Goal: Task Accomplishment & Management: Use online tool/utility

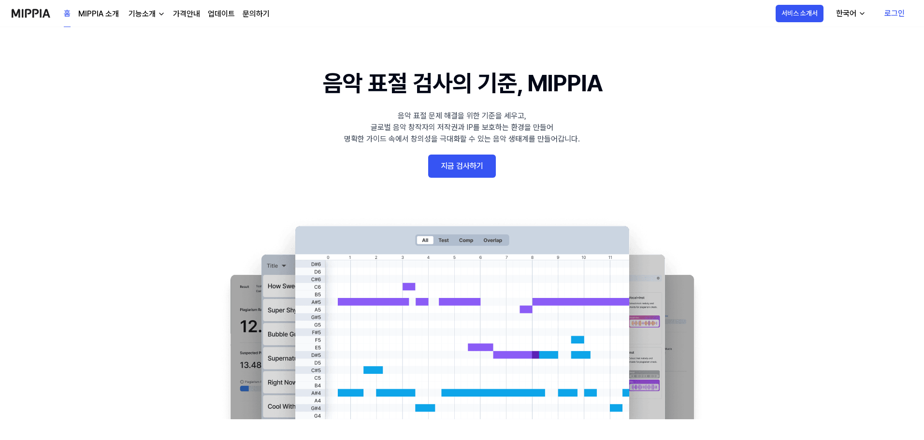
click at [900, 13] on link "로그인" at bounding box center [895, 13] width 36 height 27
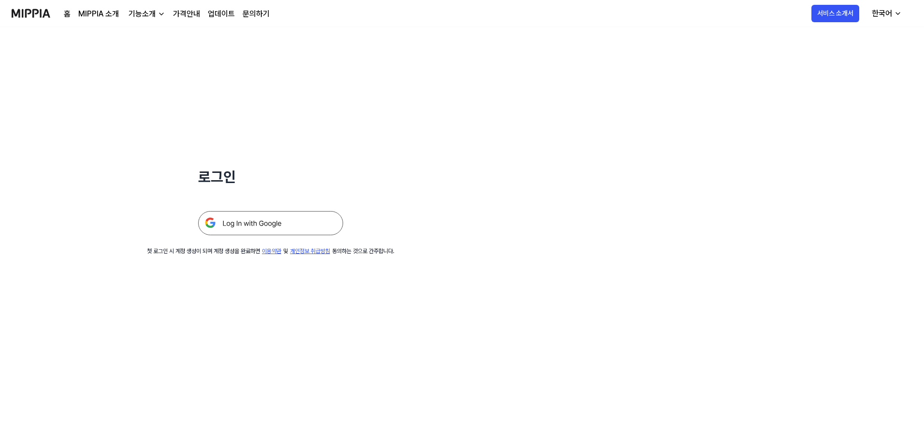
click at [294, 226] on img at bounding box center [270, 223] width 145 height 24
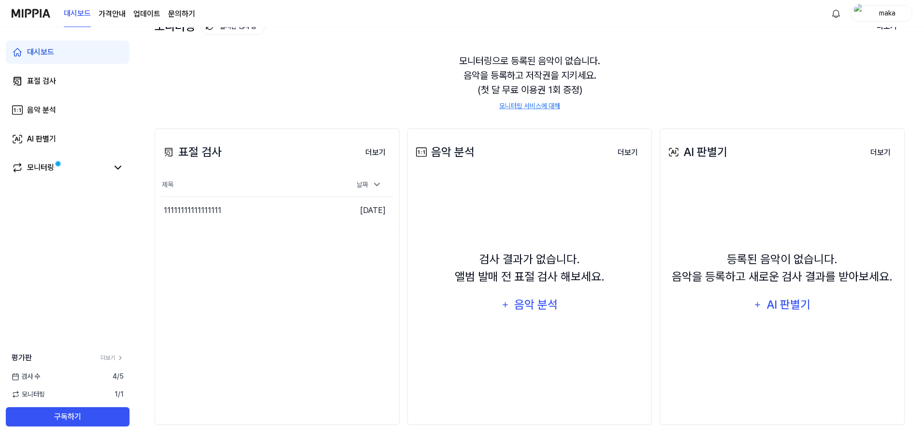
scroll to position [74, 0]
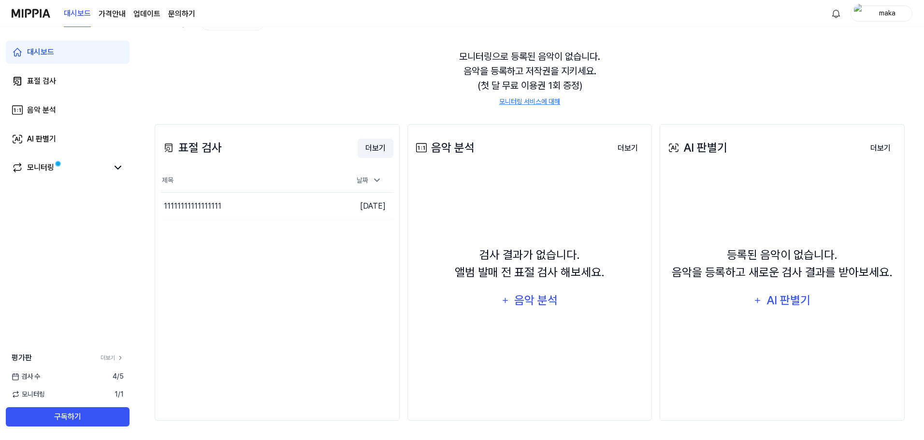
click at [379, 153] on button "더보기" at bounding box center [376, 148] width 36 height 19
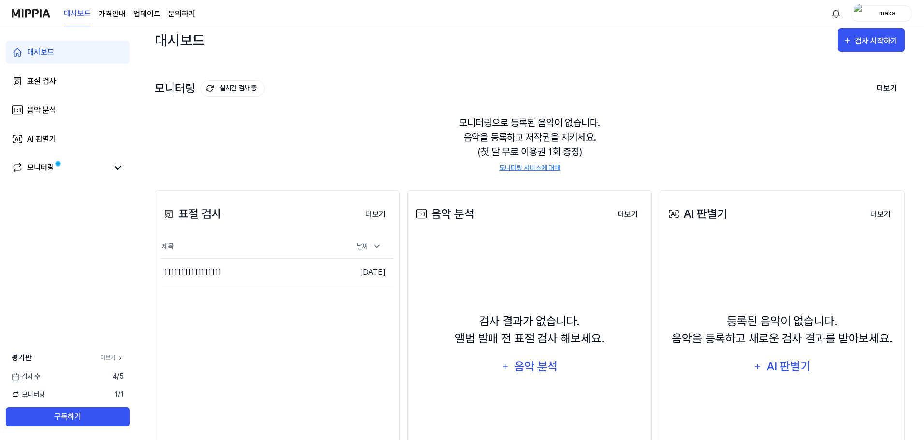
scroll to position [0, 0]
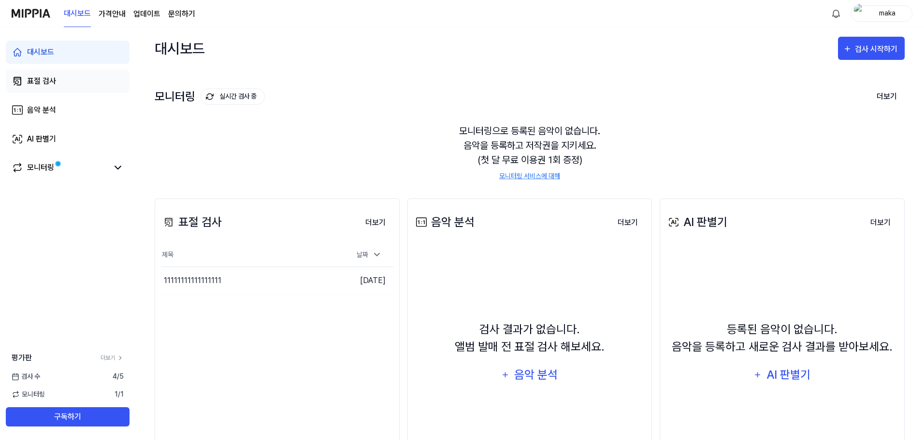
click at [61, 91] on link "표절 검사" at bounding box center [68, 81] width 124 height 23
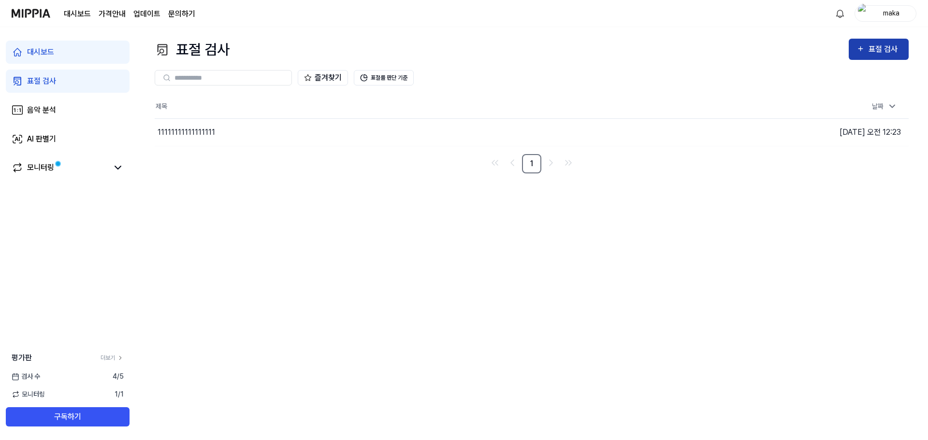
click at [884, 55] on div "표절 검사" at bounding box center [884, 49] width 32 height 13
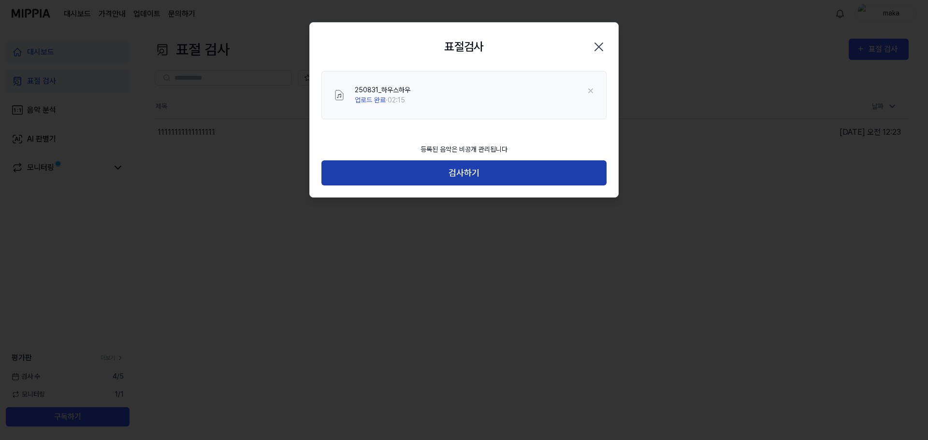
click at [500, 176] on button "검사하기" at bounding box center [463, 173] width 285 height 26
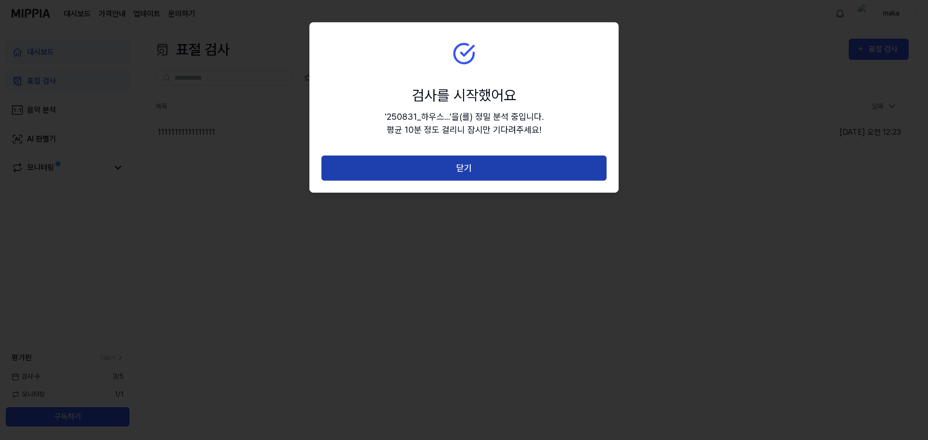
click at [500, 172] on button "닫기" at bounding box center [463, 169] width 285 height 26
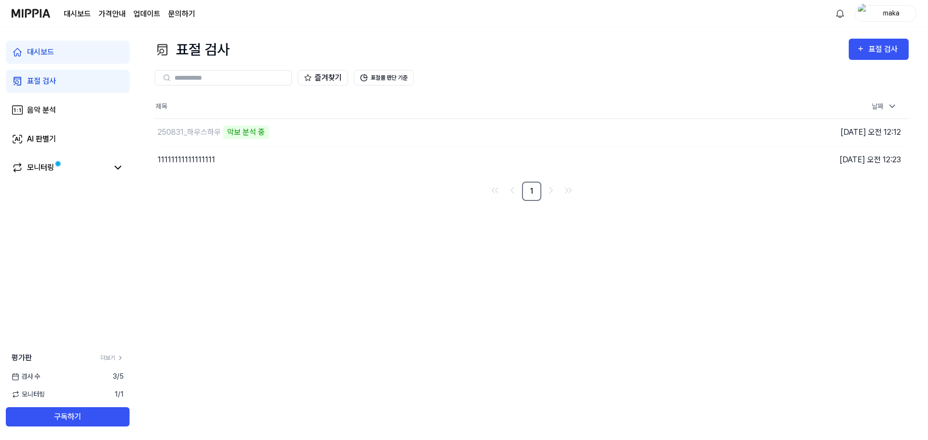
click at [564, 245] on div "표절 검사 표절 검사 표절 검사 음악 분석 AI 판별기 즐겨찾기 표절률 판단 기준 제목 날짜 250831_하우스하우 악보 분석 중 이동하기 2…" at bounding box center [531, 233] width 793 height 413
click at [216, 129] on div "250831_하우스하우" at bounding box center [189, 133] width 63 height 12
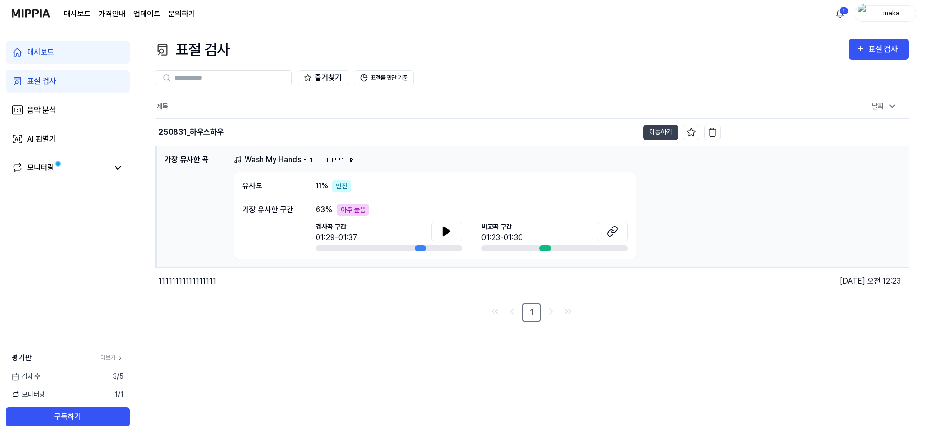
click at [558, 209] on div "63 % 아주 높음" at bounding box center [472, 210] width 312 height 12
click at [658, 127] on button "이동하기" at bounding box center [660, 132] width 35 height 15
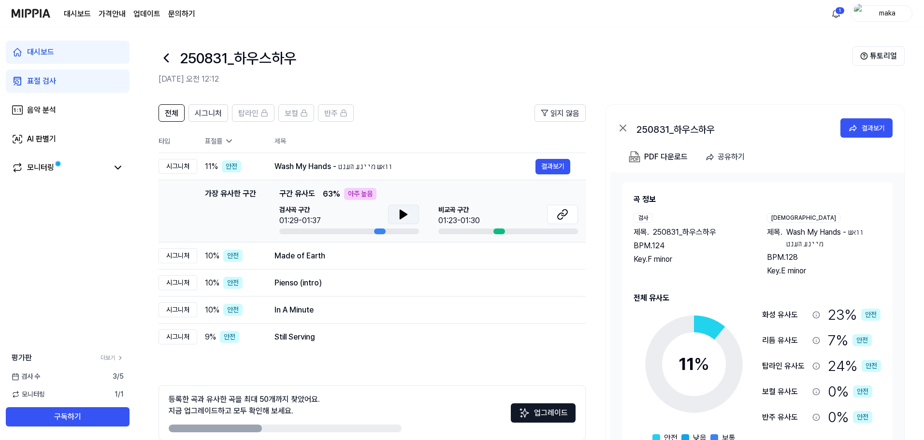
click at [394, 211] on button at bounding box center [403, 214] width 31 height 19
click at [407, 217] on icon at bounding box center [404, 215] width 12 height 12
click at [561, 215] on button at bounding box center [562, 214] width 31 height 19
click at [835, 15] on html "대시보드 가격안내 업데이트 문의하기 1 maka 대시보드 표절 검사 음악 분석 AI 판별기 모니터링 평가판 더보기 검사 수 3 / 5 모니터링…" at bounding box center [462, 220] width 924 height 440
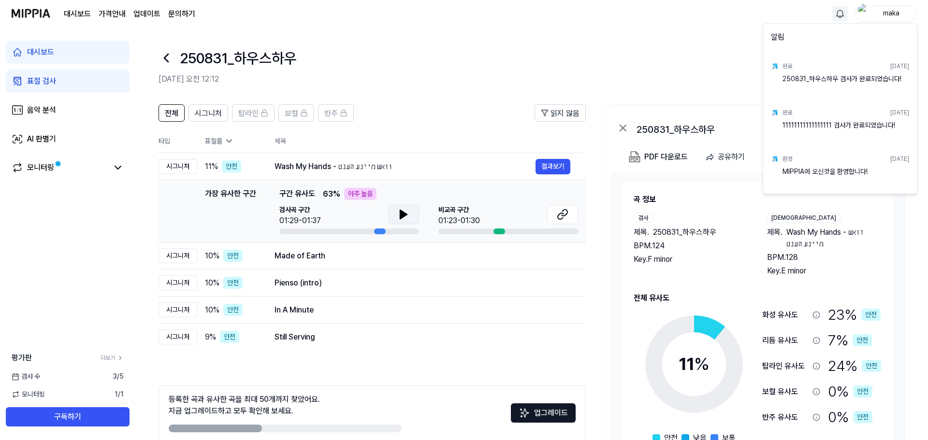
click at [835, 15] on html "대시보드 가격안내 업데이트 문의하기 maka 대시보드 표절 검사 음악 분석 AI 판별기 모니터링 평가판 더보기 검사 수 3 / 5 모니터링 1…" at bounding box center [464, 220] width 928 height 440
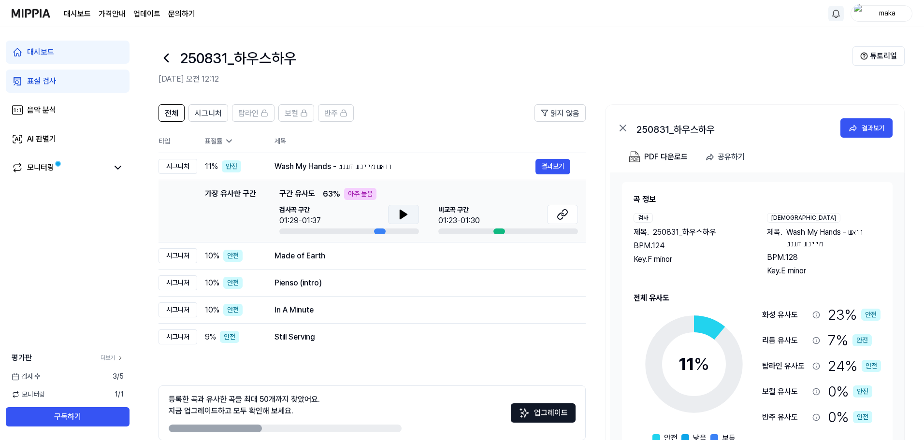
click at [218, 141] on div "표절률" at bounding box center [232, 141] width 54 height 10
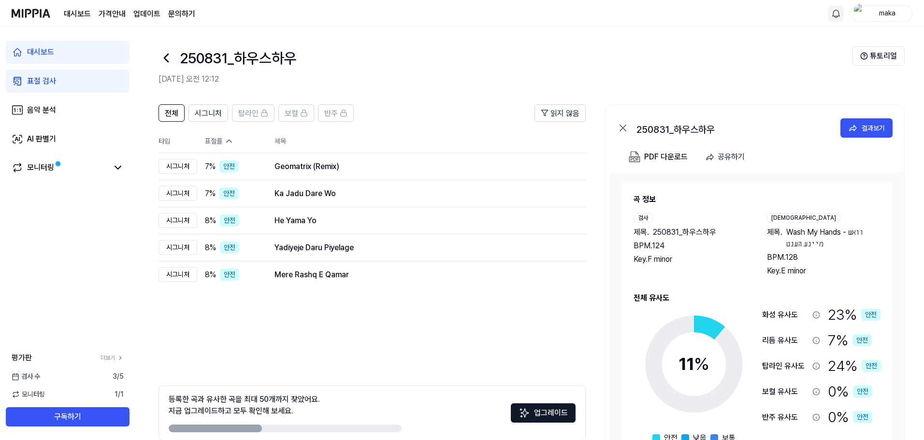
click at [222, 141] on div "표절률" at bounding box center [232, 141] width 54 height 10
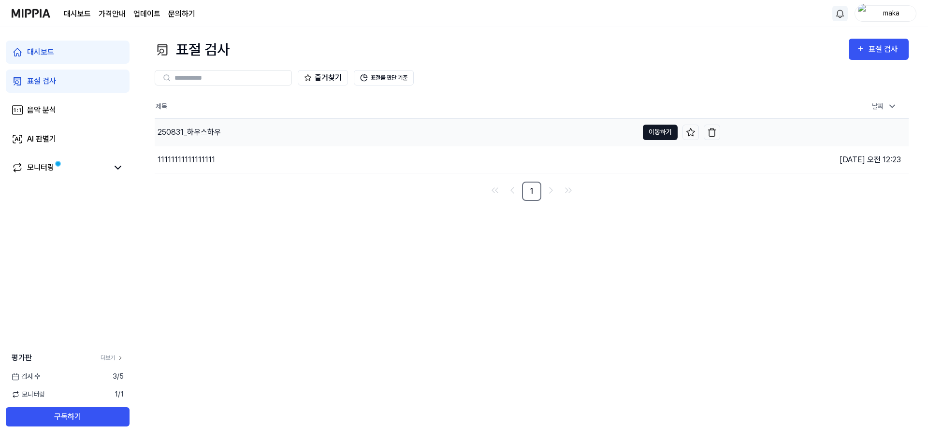
click at [648, 132] on button "이동하기" at bounding box center [660, 132] width 35 height 15
click at [665, 136] on button "이동하기" at bounding box center [660, 132] width 35 height 15
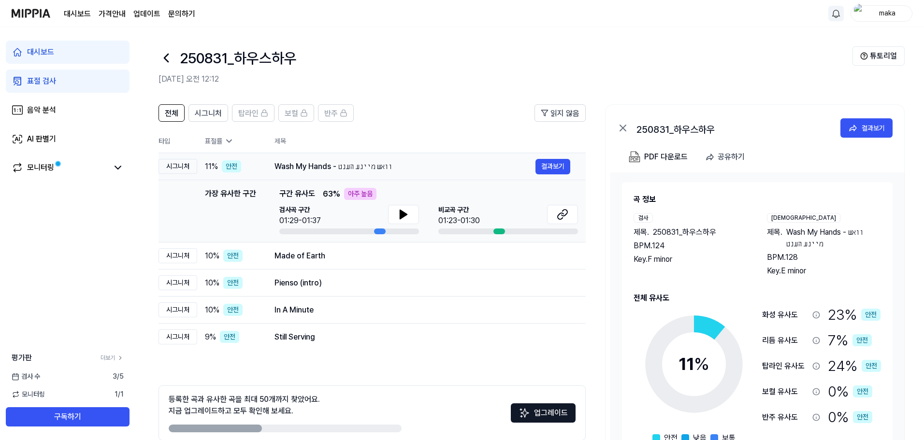
click at [395, 170] on div "Wash My Hands - וואש מיינע הענט" at bounding box center [404, 167] width 261 height 12
click at [401, 216] on icon at bounding box center [403, 214] width 7 height 9
click at [384, 259] on div "Made of Earth" at bounding box center [404, 256] width 261 height 12
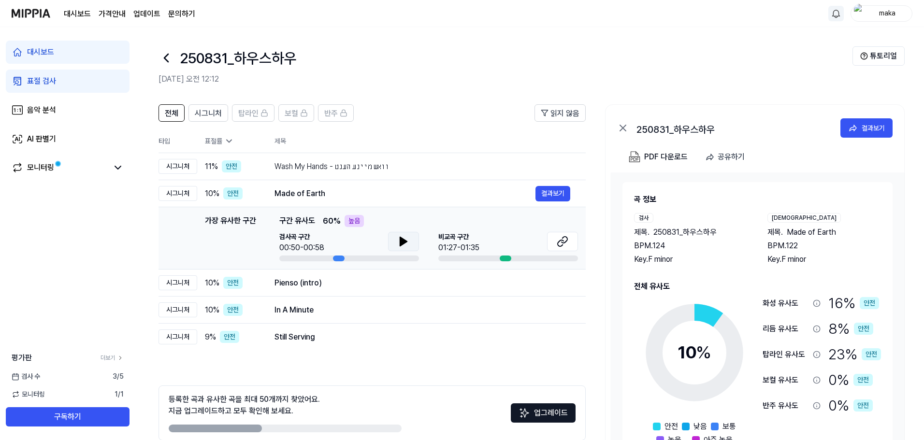
click at [401, 238] on icon at bounding box center [403, 241] width 7 height 9
click at [563, 244] on icon at bounding box center [563, 242] width 12 height 12
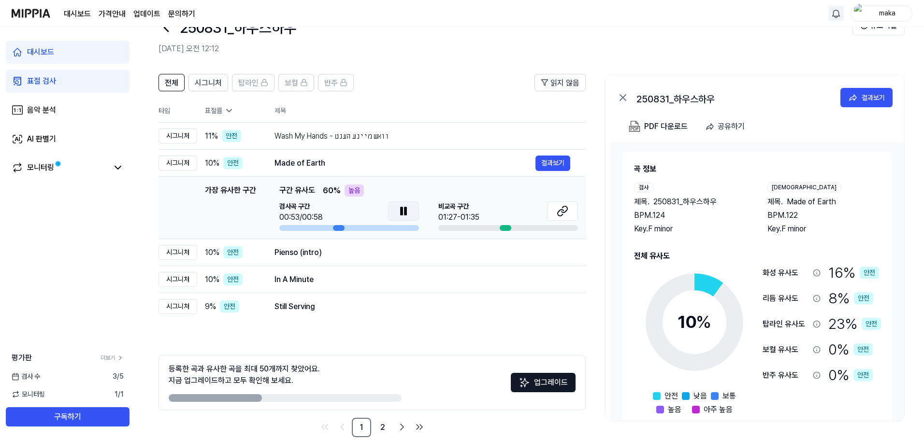
scroll to position [47, 0]
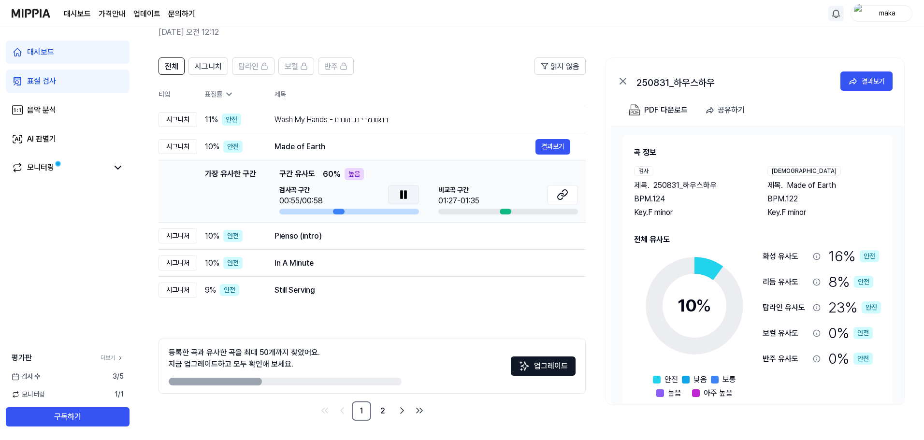
click at [400, 193] on icon at bounding box center [404, 195] width 12 height 12
click at [370, 239] on div "Pienso (intro)" at bounding box center [404, 237] width 261 height 12
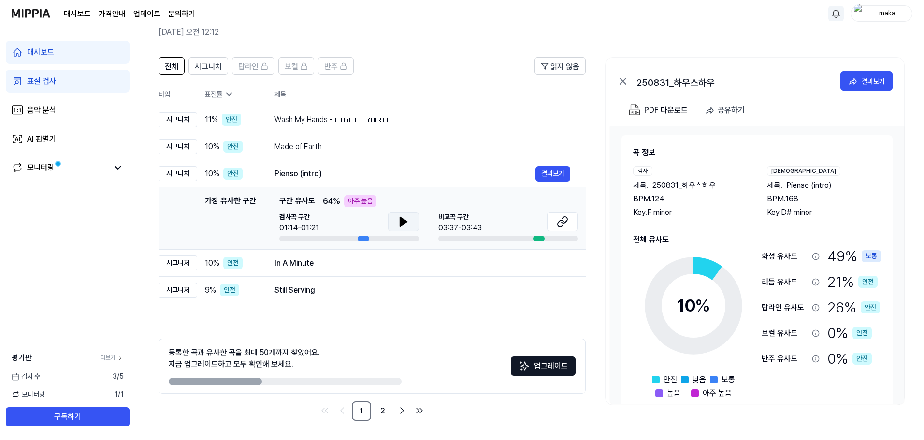
click at [407, 215] on button at bounding box center [403, 221] width 31 height 19
click at [403, 226] on icon at bounding box center [402, 222] width 2 height 8
click at [554, 227] on button at bounding box center [562, 221] width 31 height 19
click at [336, 172] on div "Pienso (intro)" at bounding box center [404, 174] width 261 height 12
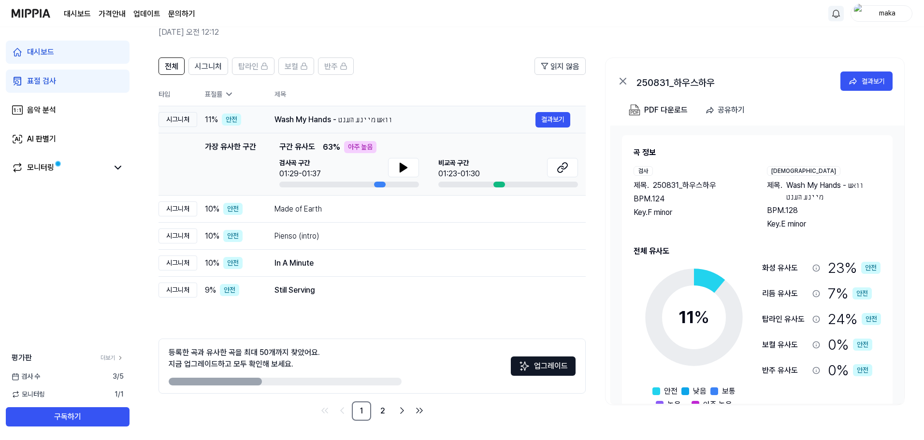
click at [362, 121] on div "Wash My Hands - וואש מיינע הענט" at bounding box center [404, 120] width 261 height 12
click at [373, 123] on div "Wash My Hands - וואש מיינע הענט" at bounding box center [404, 120] width 261 height 12
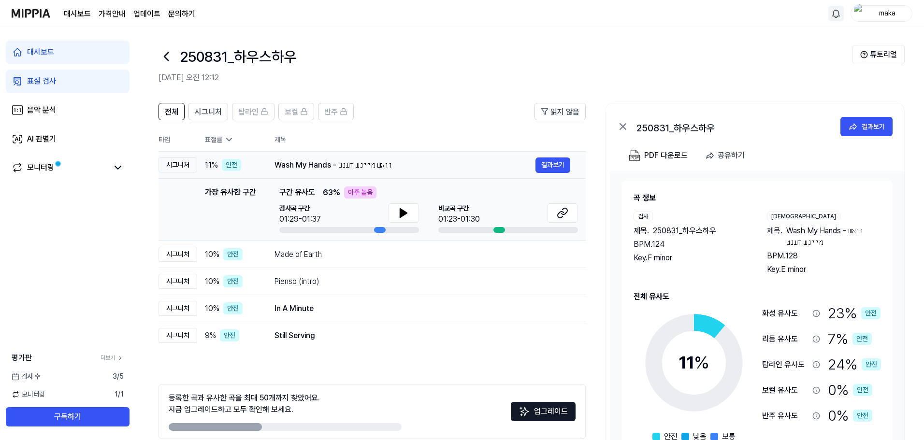
scroll to position [0, 0]
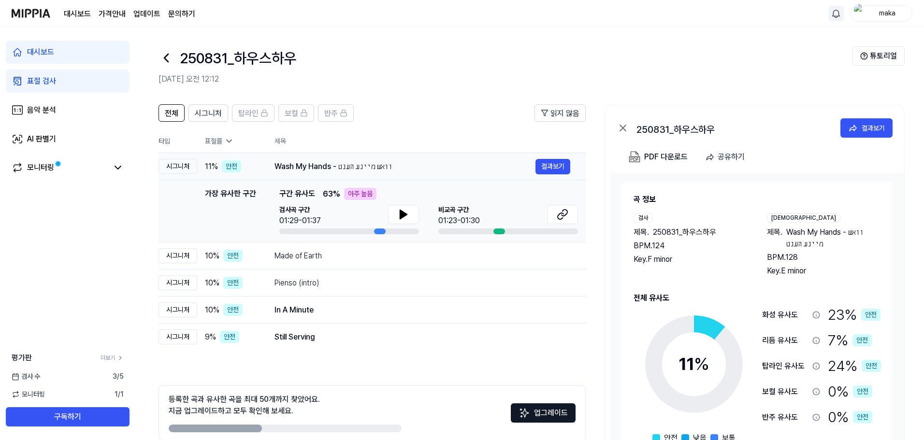
click at [256, 166] on div "11 % 안전" at bounding box center [232, 166] width 54 height 12
click at [273, 316] on td "In A Minute 결과보기" at bounding box center [422, 310] width 327 height 27
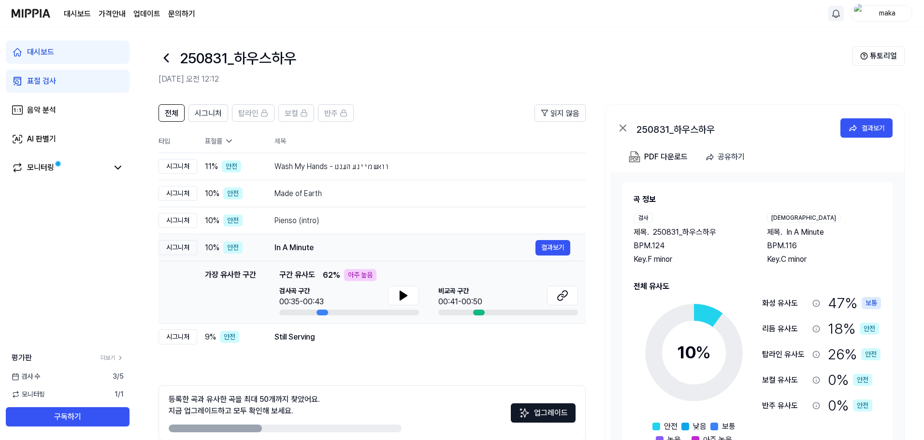
click at [268, 235] on td "In A Minute 결과보기" at bounding box center [422, 247] width 327 height 27
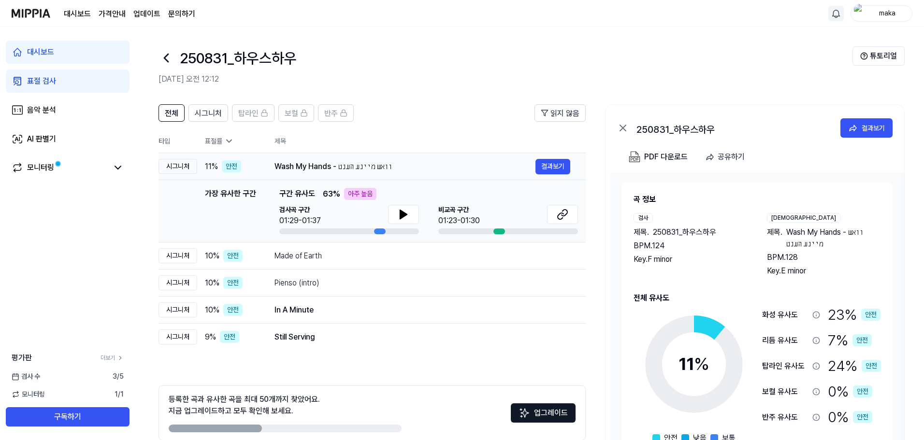
click at [268, 169] on td "Wash My Hands - וואש מיינע הענט 결과보기" at bounding box center [422, 166] width 327 height 27
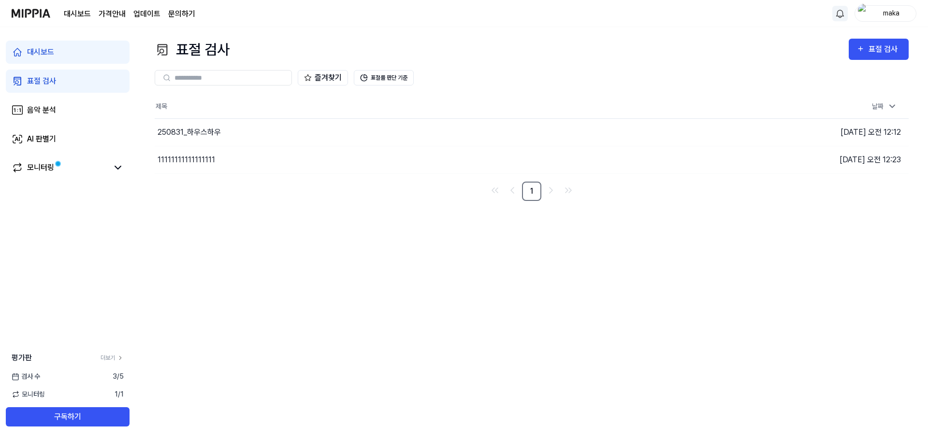
click at [216, 80] on input "text" at bounding box center [229, 77] width 111 height 9
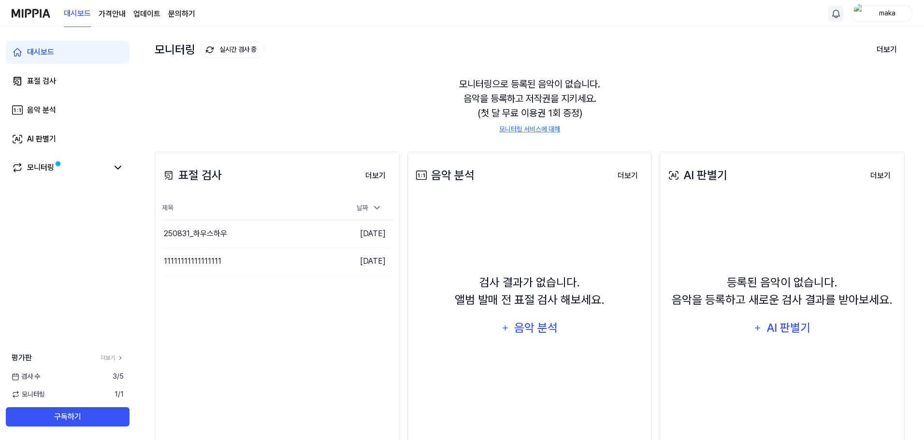
scroll to position [48, 0]
